Goal: Navigation & Orientation: Understand site structure

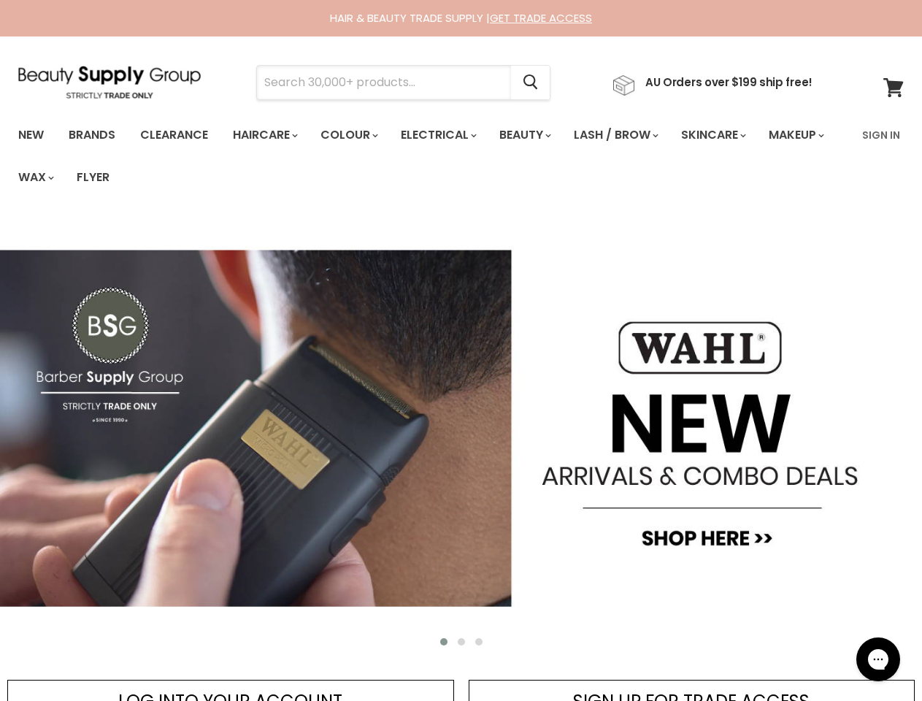
click at [388, 82] on input "Search" at bounding box center [384, 83] width 254 height 34
click at [538, 82] on icon "Search" at bounding box center [530, 82] width 15 height 15
click at [269, 135] on link "Haircare" at bounding box center [264, 135] width 85 height 31
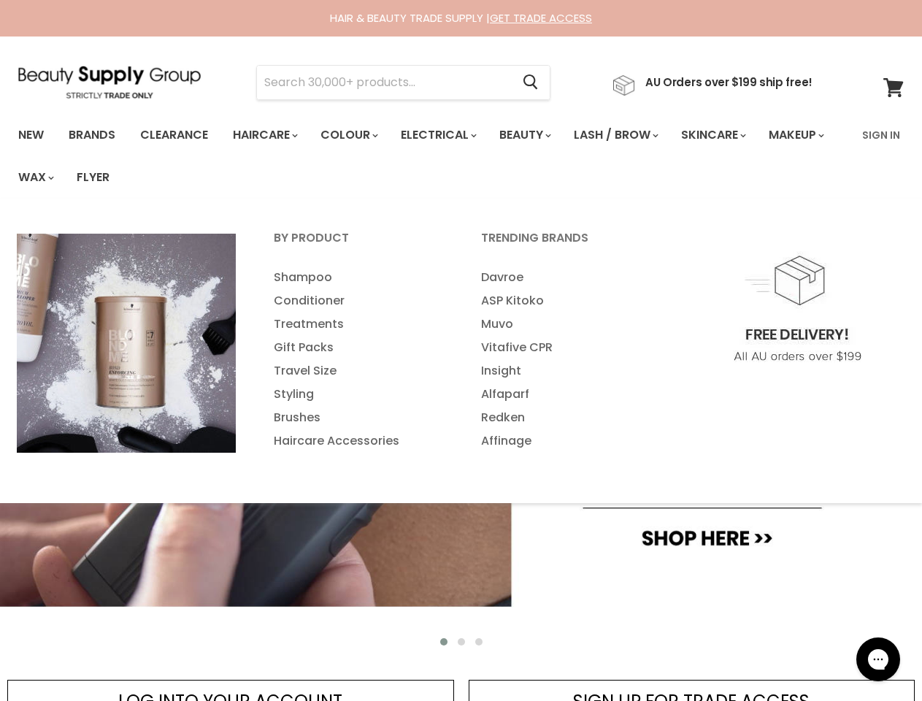
click at [357, 135] on link "Colour" at bounding box center [347, 135] width 77 height 31
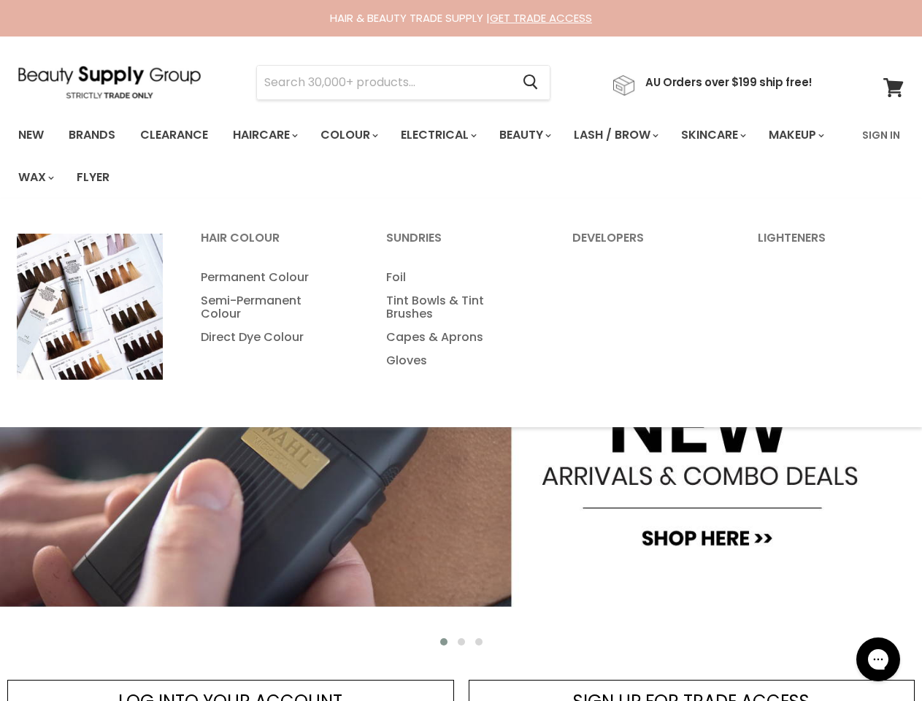
click at [448, 135] on link "Electrical" at bounding box center [438, 135] width 96 height 31
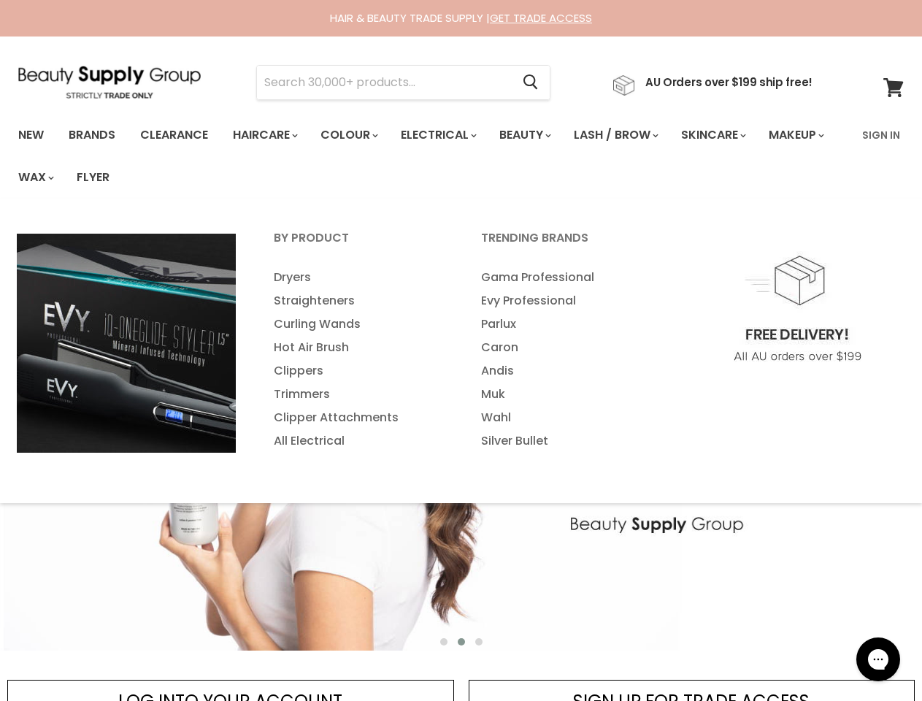
click at [537, 135] on link "Beauty" at bounding box center [524, 135] width 72 height 31
